Goal: Information Seeking & Learning: Find specific fact

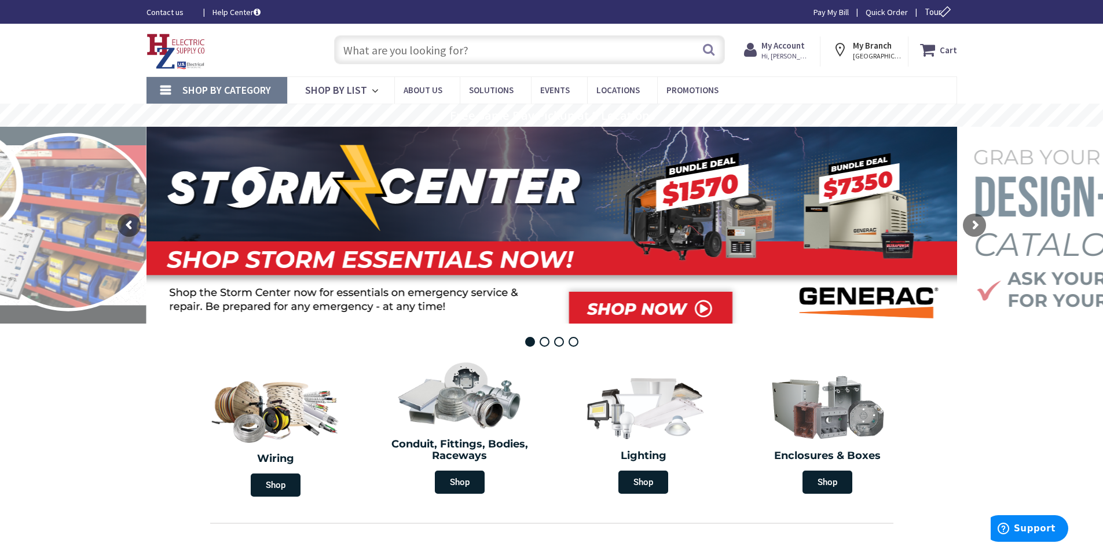
click at [382, 50] on input "text" at bounding box center [529, 49] width 391 height 29
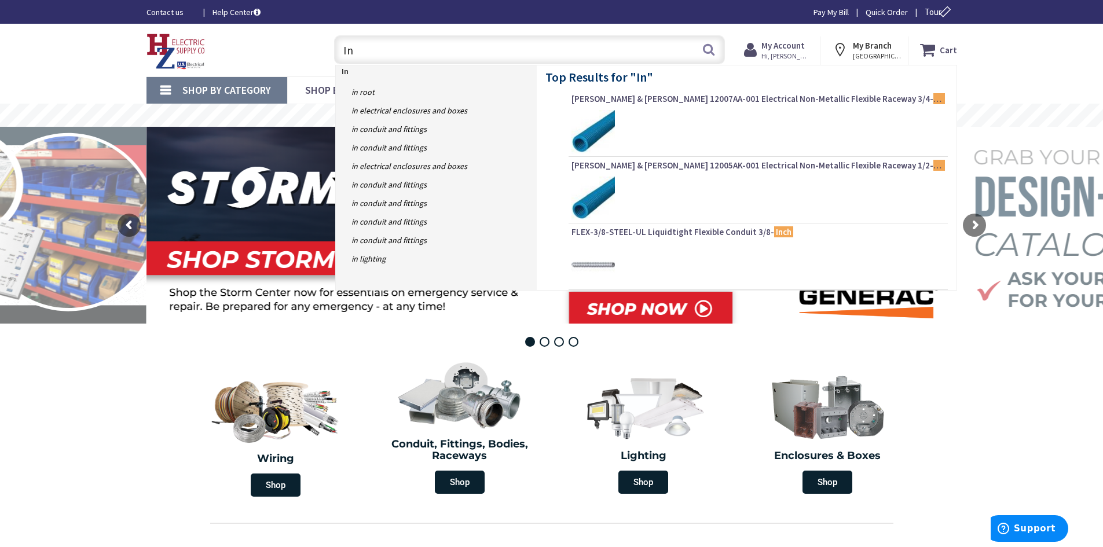
type input "I"
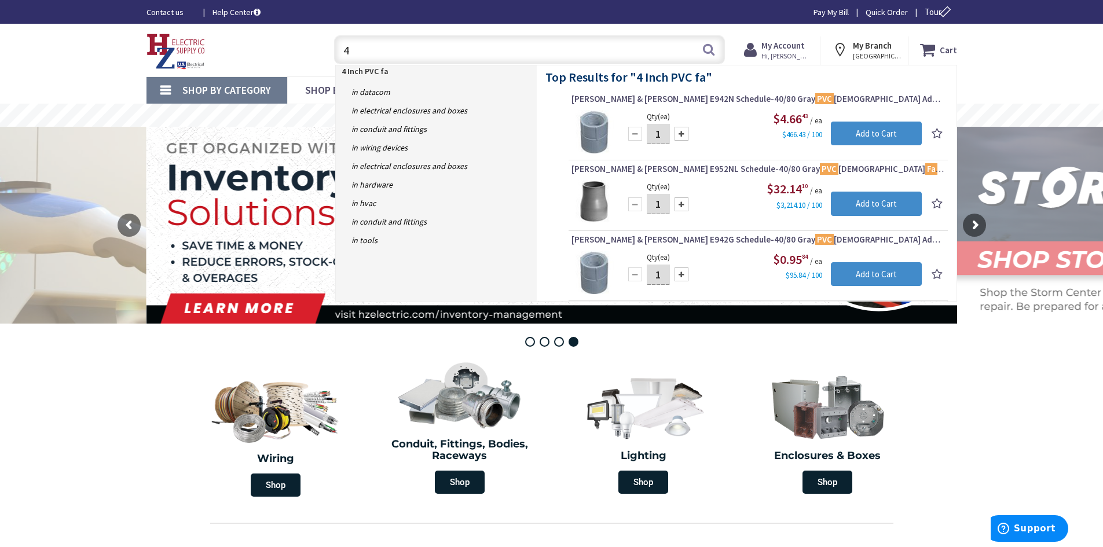
type input "4"
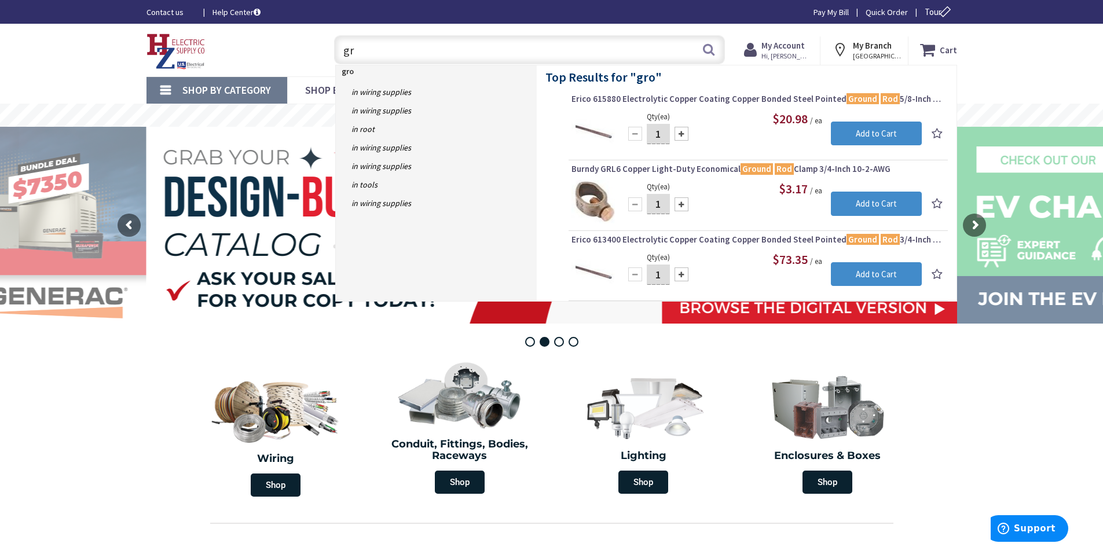
type input "g"
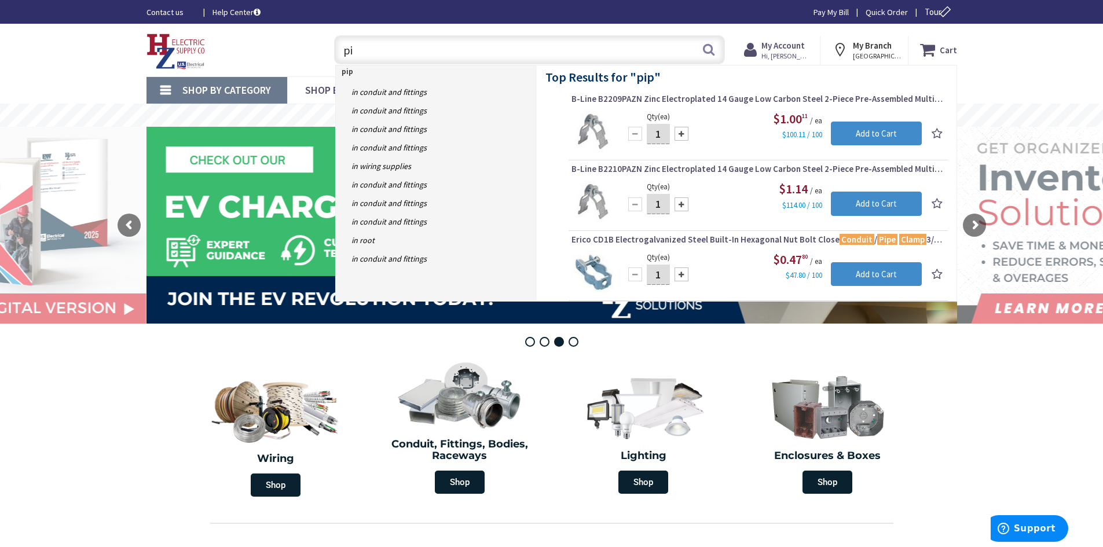
type input "p"
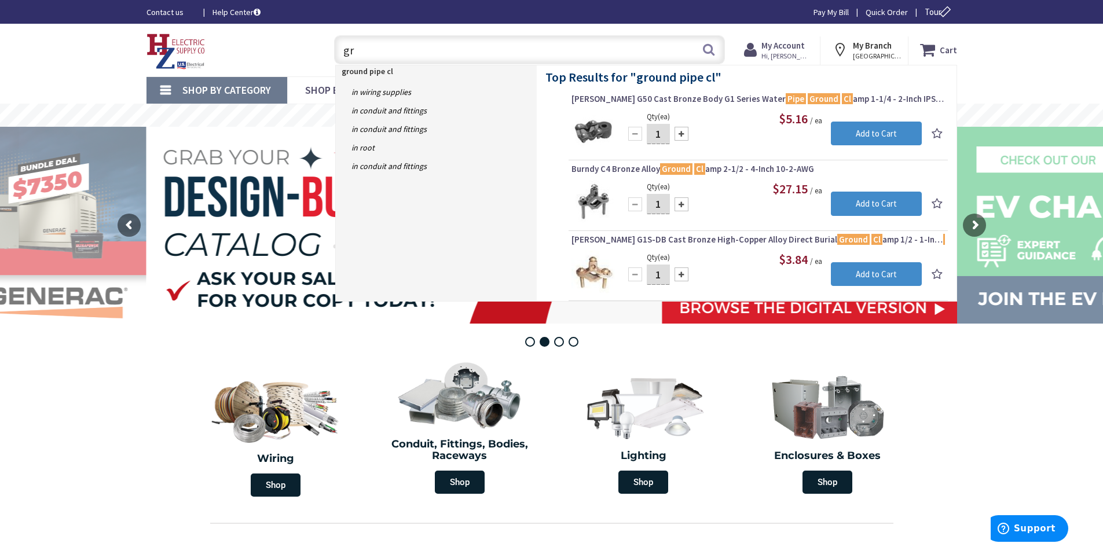
type input "g"
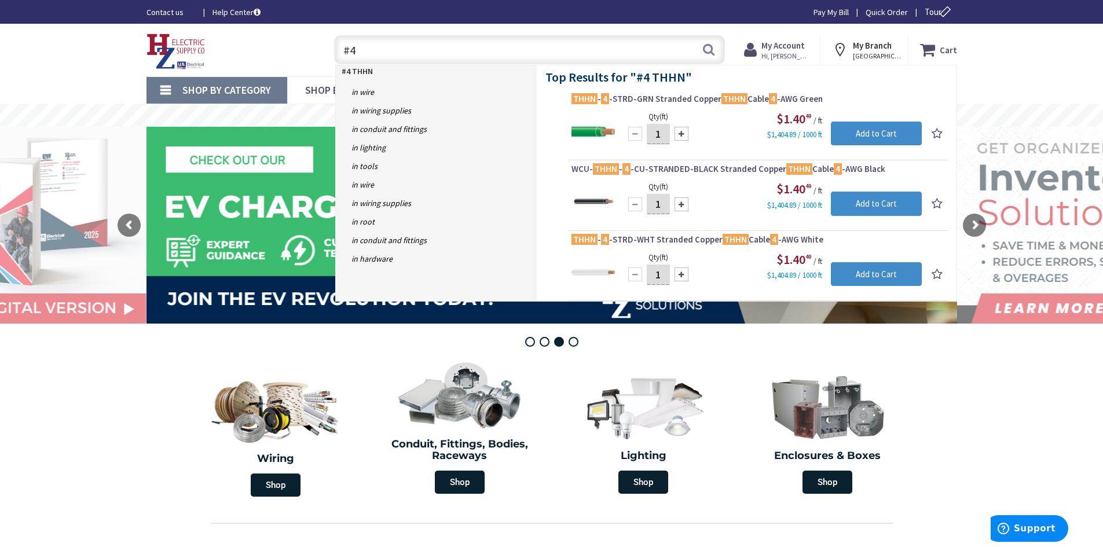
type input "#"
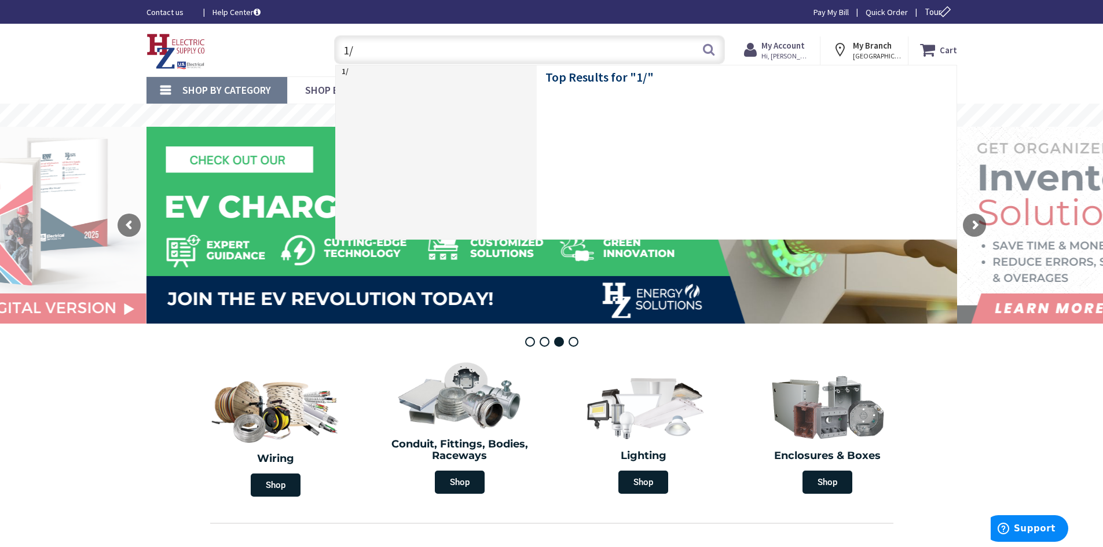
type input "1/0"
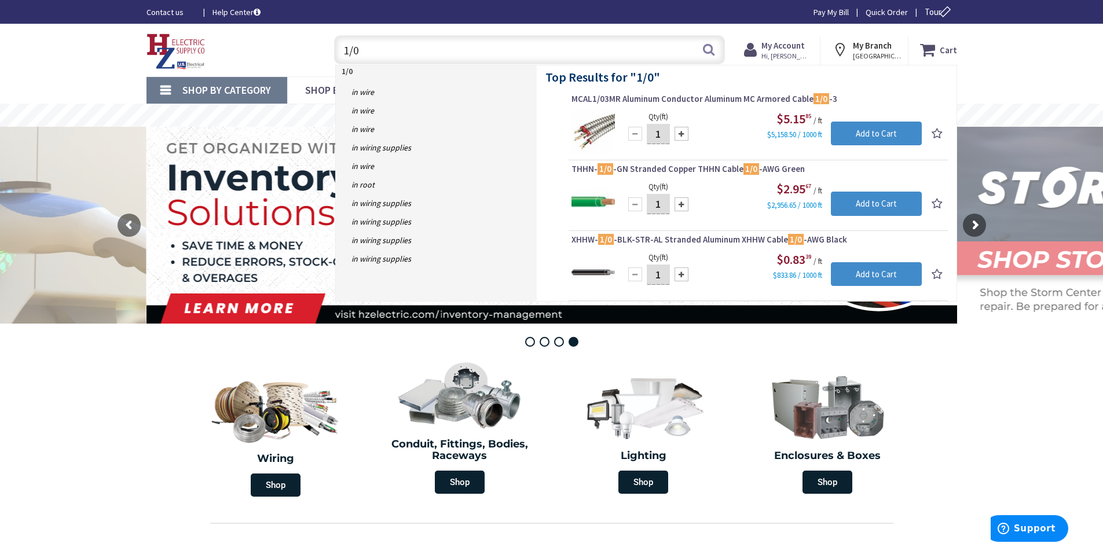
drag, startPoint x: 319, startPoint y: 92, endPoint x: 287, endPoint y: 109, distance: 36.3
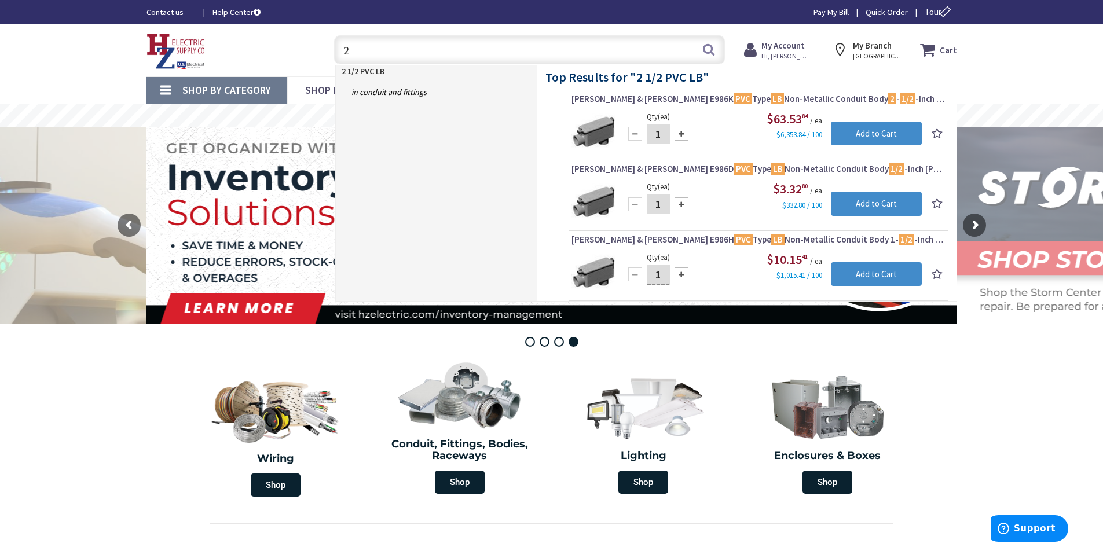
type input "2"
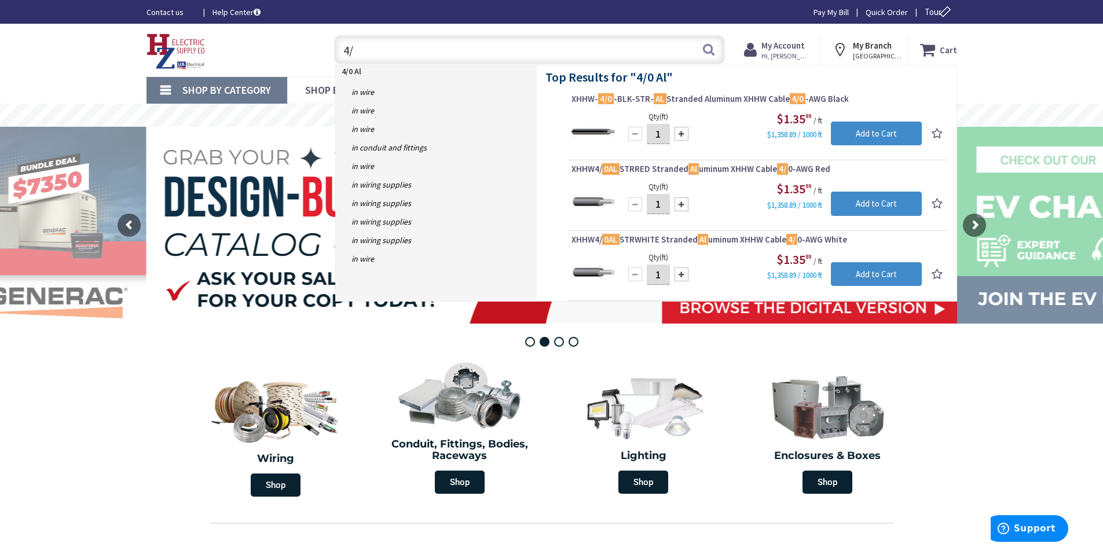
type input "4"
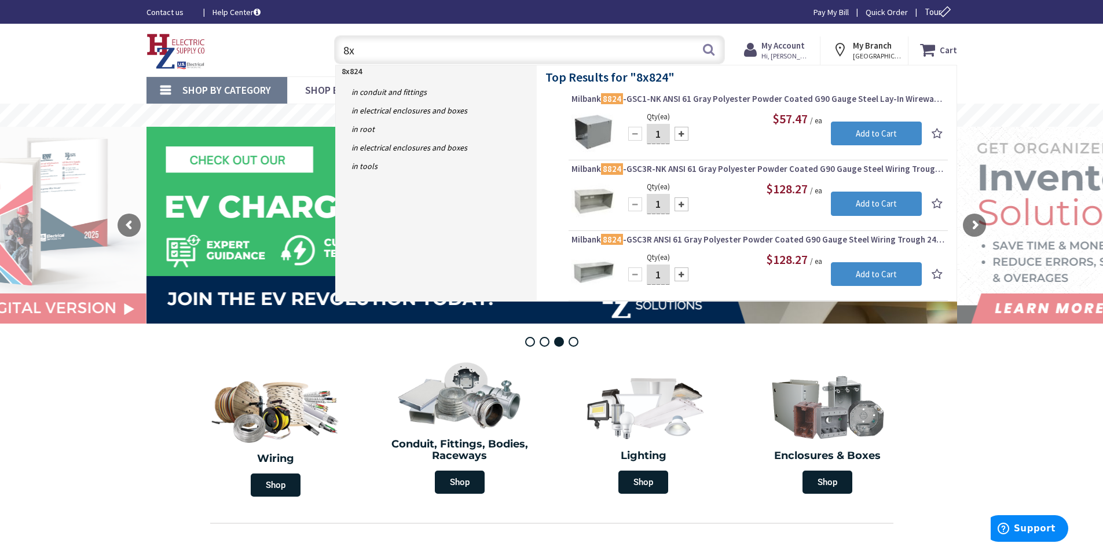
type input "8"
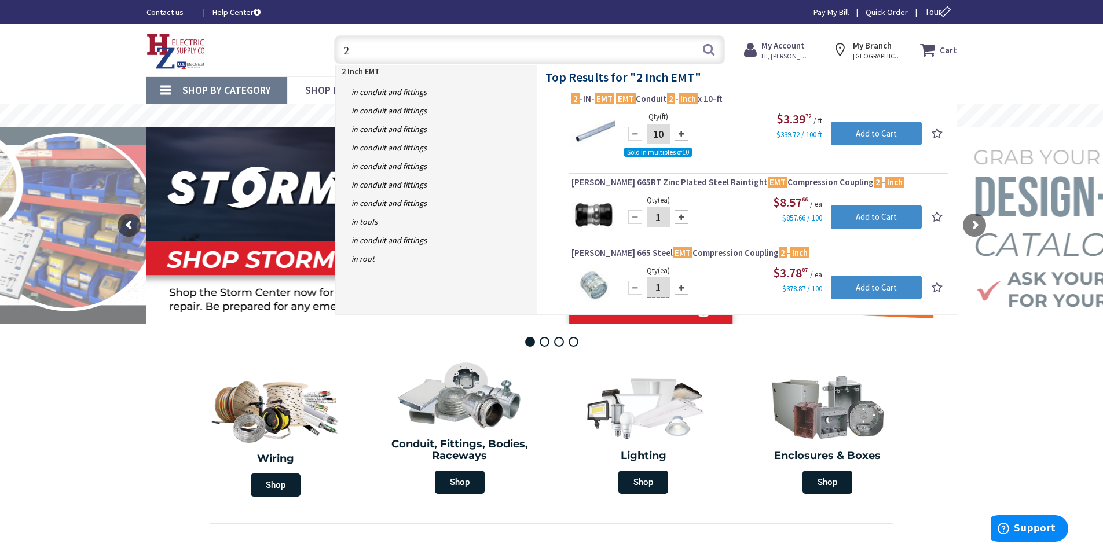
type input "2"
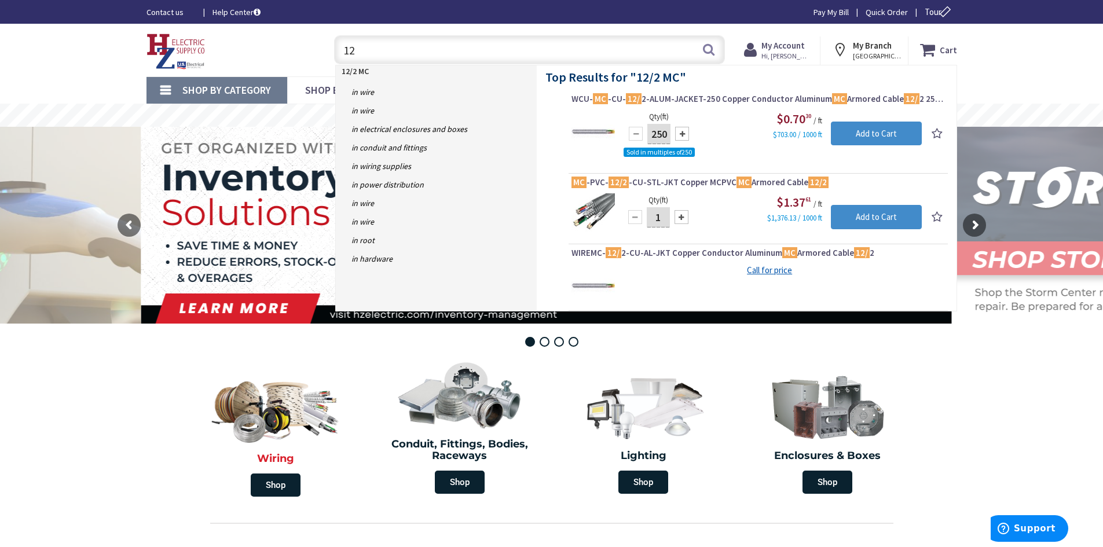
type input "1"
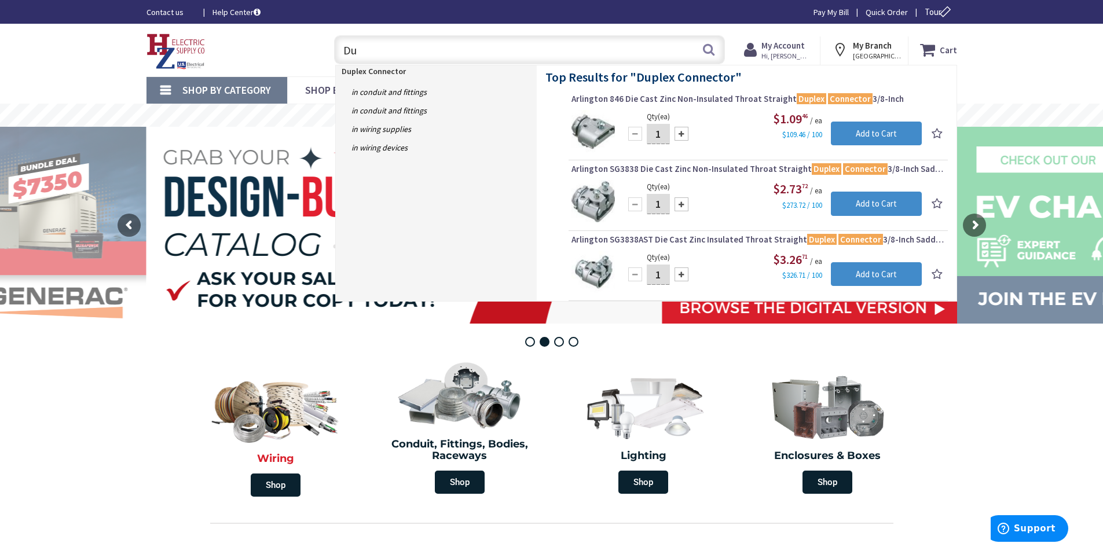
type input "D"
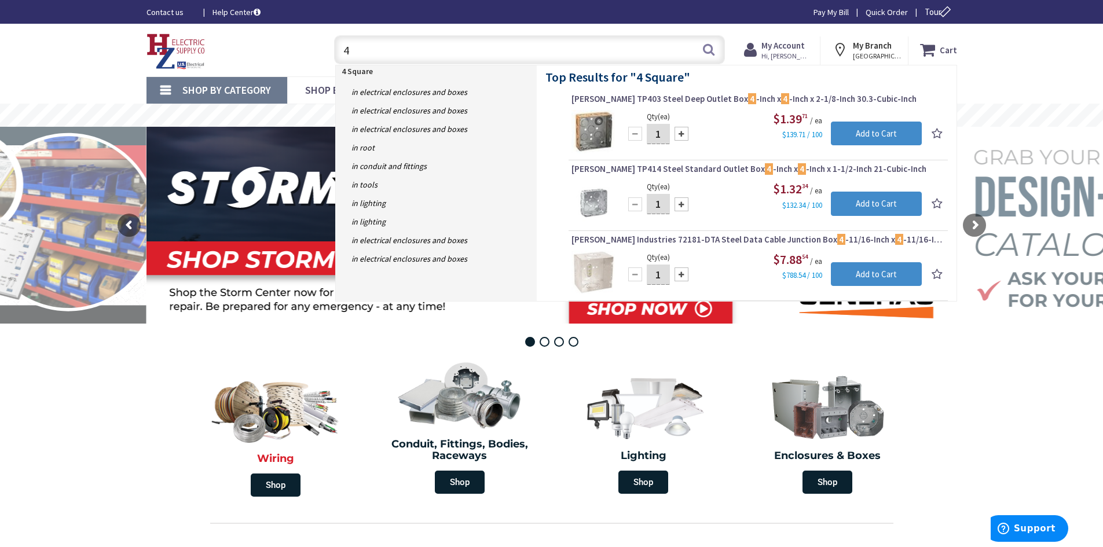
type input "4"
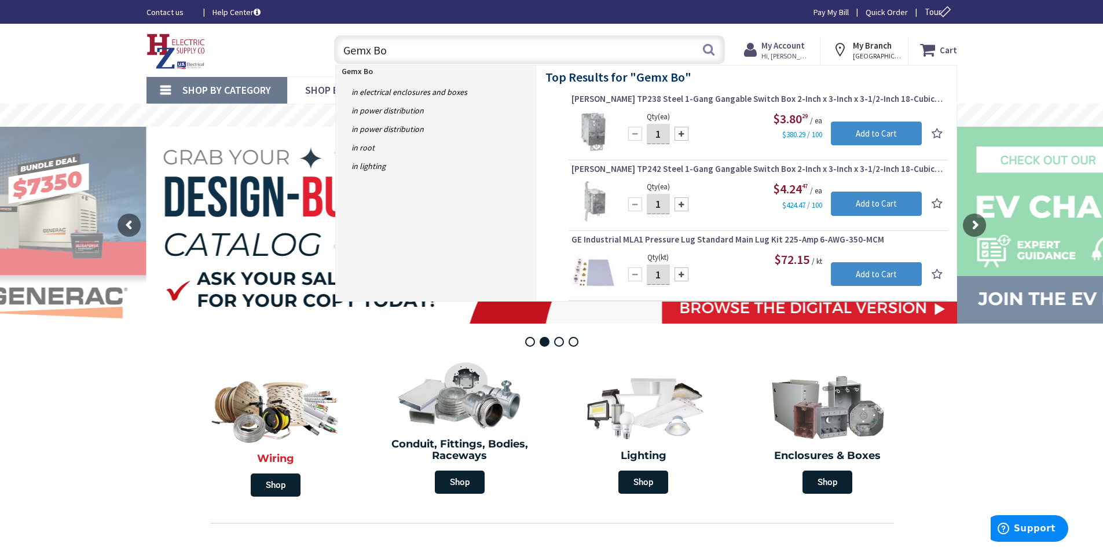
type input "Gemx Box"
